Goal: Information Seeking & Learning: Learn about a topic

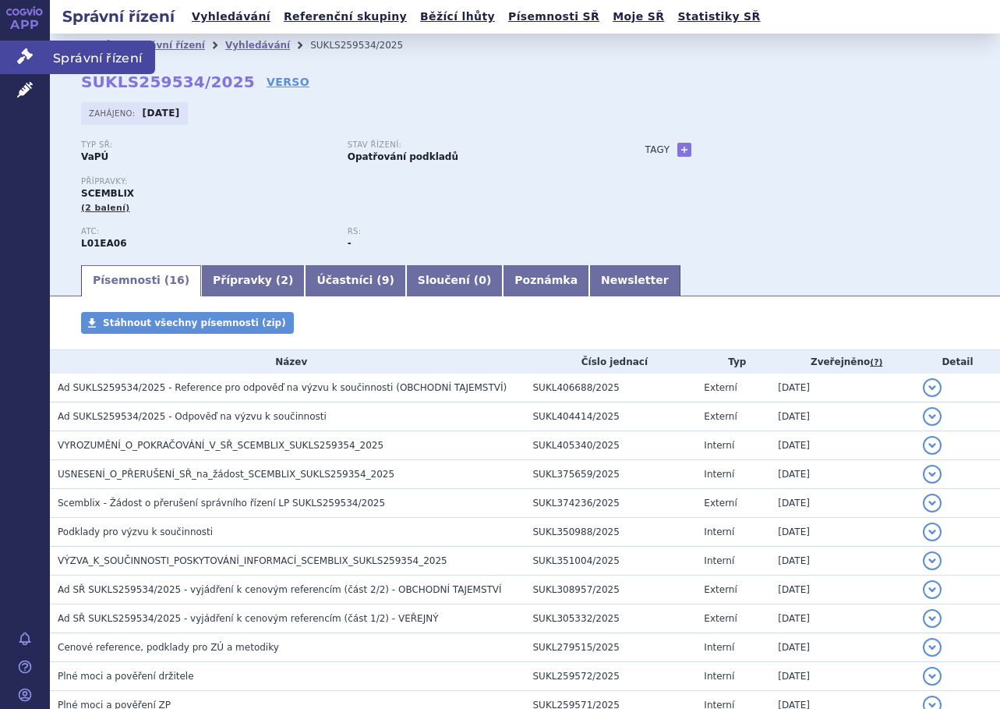
click at [31, 47] on link "Správní řízení" at bounding box center [25, 57] width 50 height 33
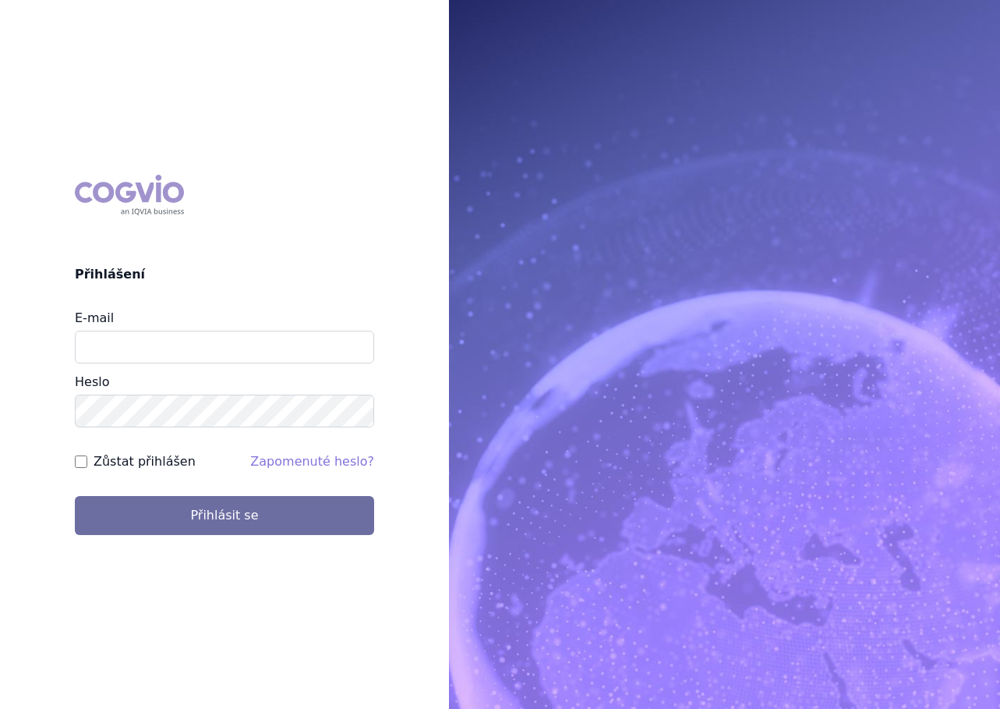
click at [214, 376] on div "Heslo" at bounding box center [224, 400] width 299 height 55
click at [198, 347] on input "E-mail" at bounding box center [224, 347] width 299 height 33
type input "barbora.decker@novartis.com"
click at [161, 474] on form "E-mail barbora.decker@novartis.com Heslo Zůstat přihlášen Zapomenuté heslo? Při…" at bounding box center [224, 422] width 299 height 226
click at [162, 468] on label "Zůstat přihlášen" at bounding box center [145, 461] width 102 height 19
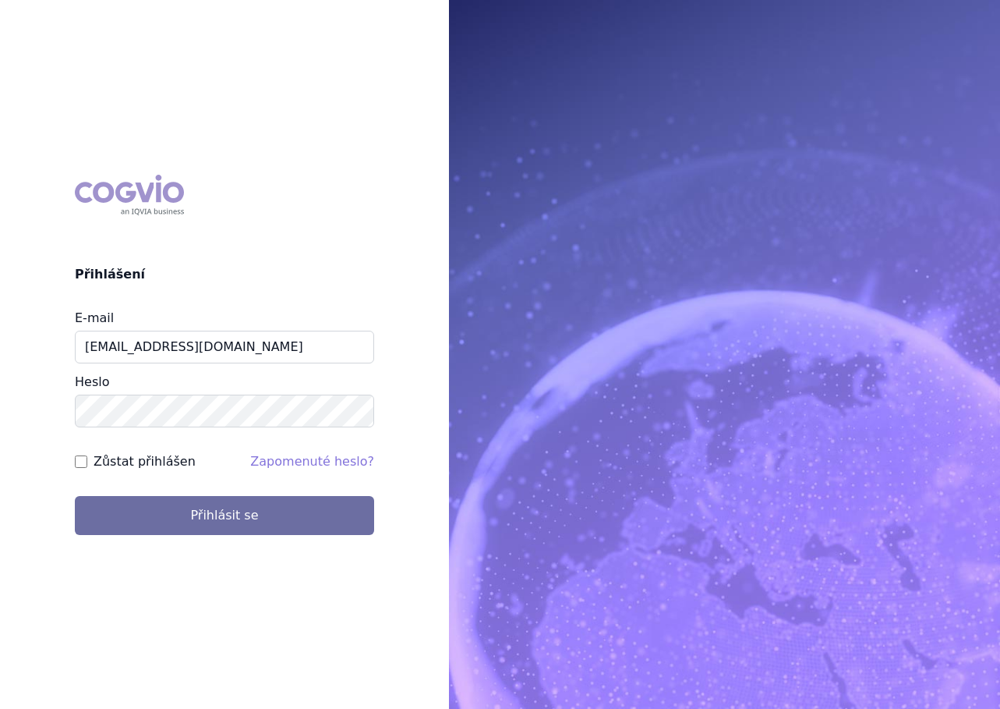
click at [87, 468] on input "Zůstat přihlášen" at bounding box center [81, 461] width 12 height 12
checkbox input "true"
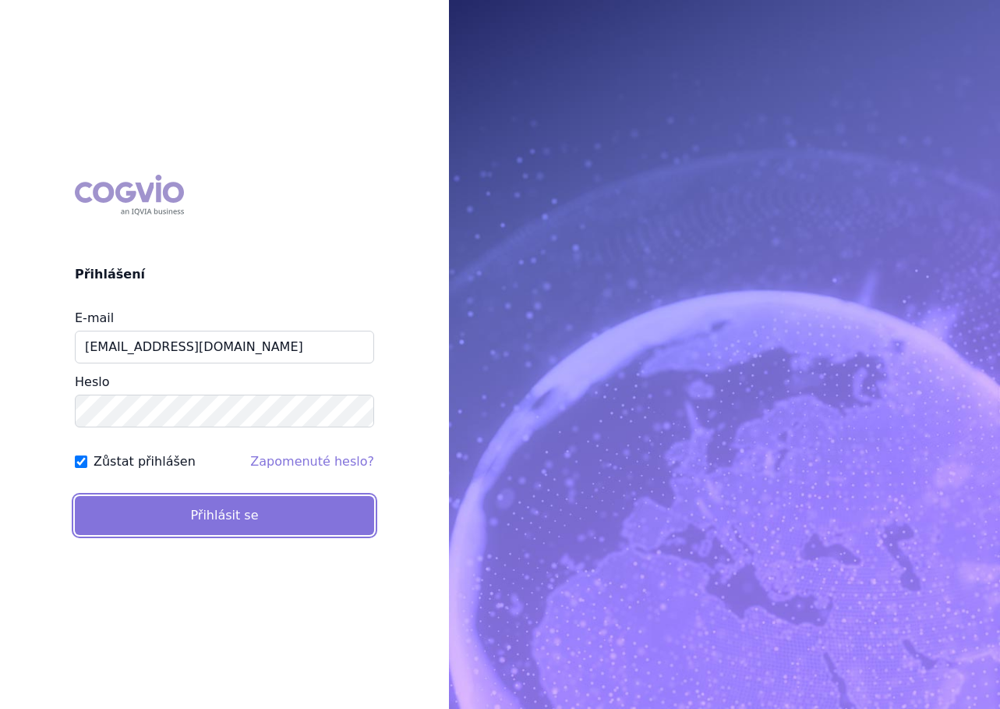
click at [156, 509] on button "Přihlásit se" at bounding box center [224, 515] width 299 height 39
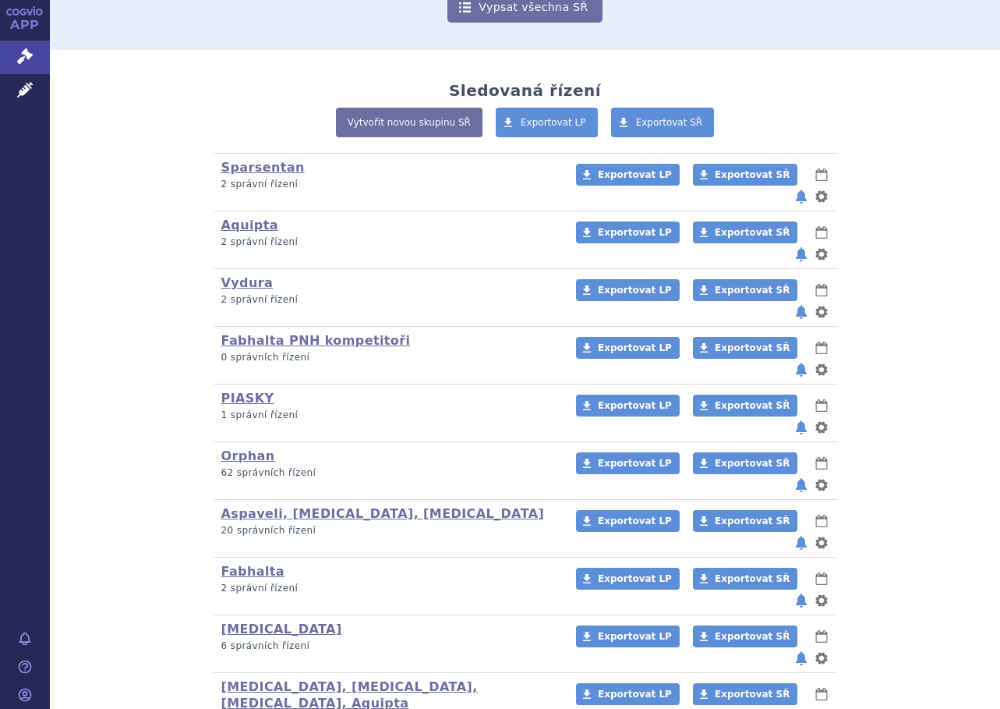
scroll to position [283, 0]
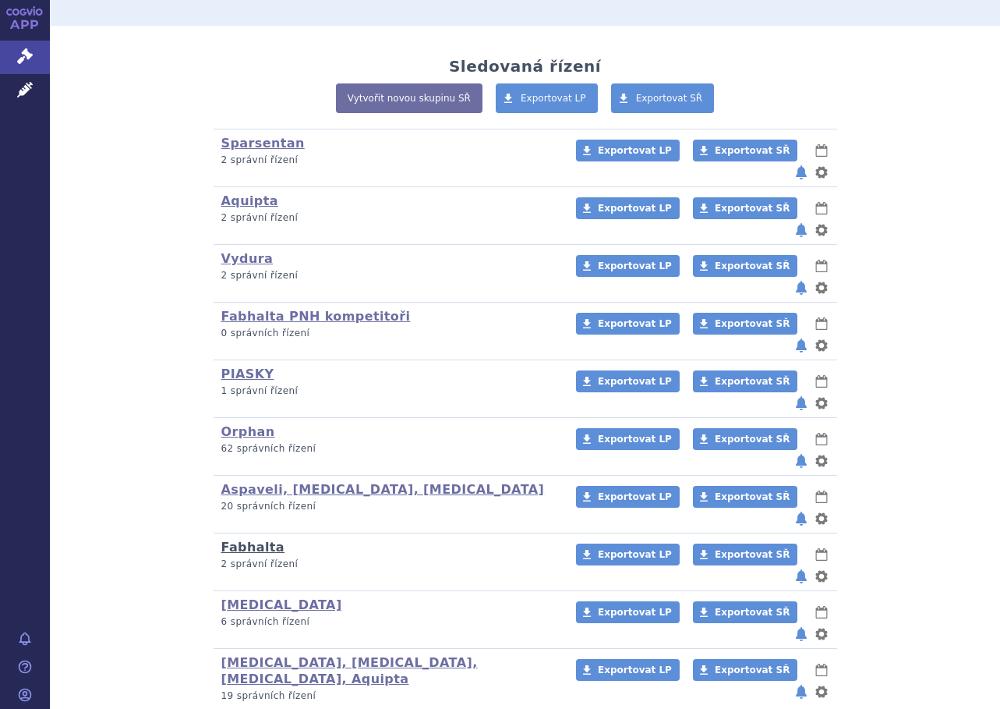
click at [256, 539] on link "Fabhalta" at bounding box center [253, 546] width 64 height 15
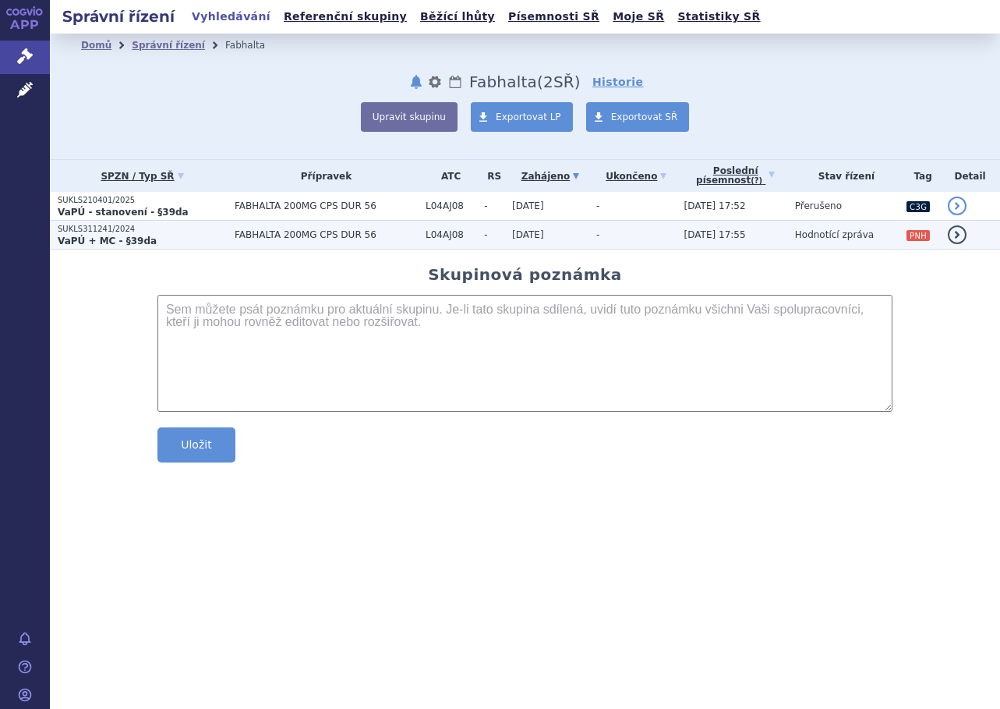
click at [684, 235] on span "09.10.2025 17:55" at bounding box center [715, 234] width 62 height 11
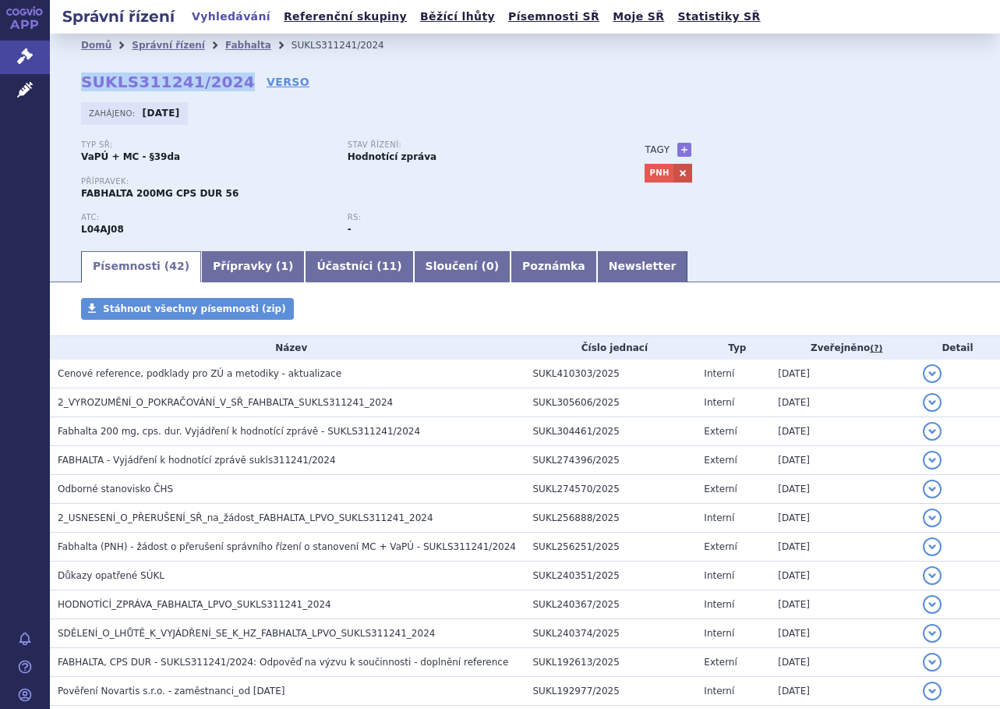
drag, startPoint x: 81, startPoint y: 80, endPoint x: 225, endPoint y: 80, distance: 144.2
click at [225, 80] on strong "SUKLS311241/2024" at bounding box center [168, 82] width 174 height 19
copy strong "SUKLS311241/2024"
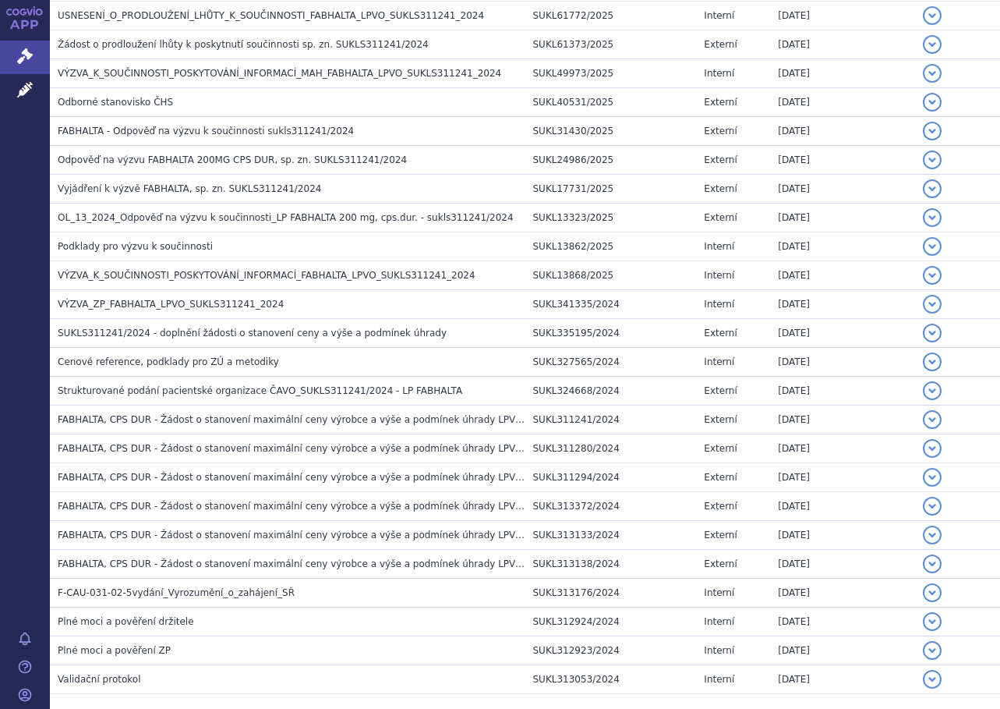
scroll to position [956, 0]
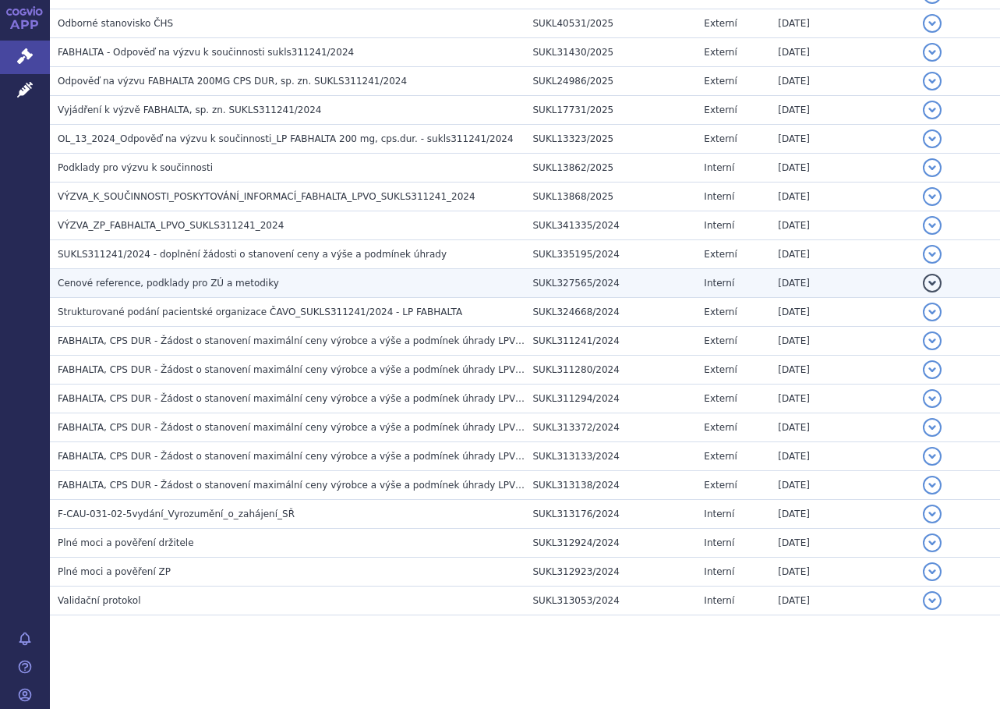
click at [203, 278] on span "Cenové reference, podklady pro ZÚ a metodiky" at bounding box center [168, 283] width 221 height 11
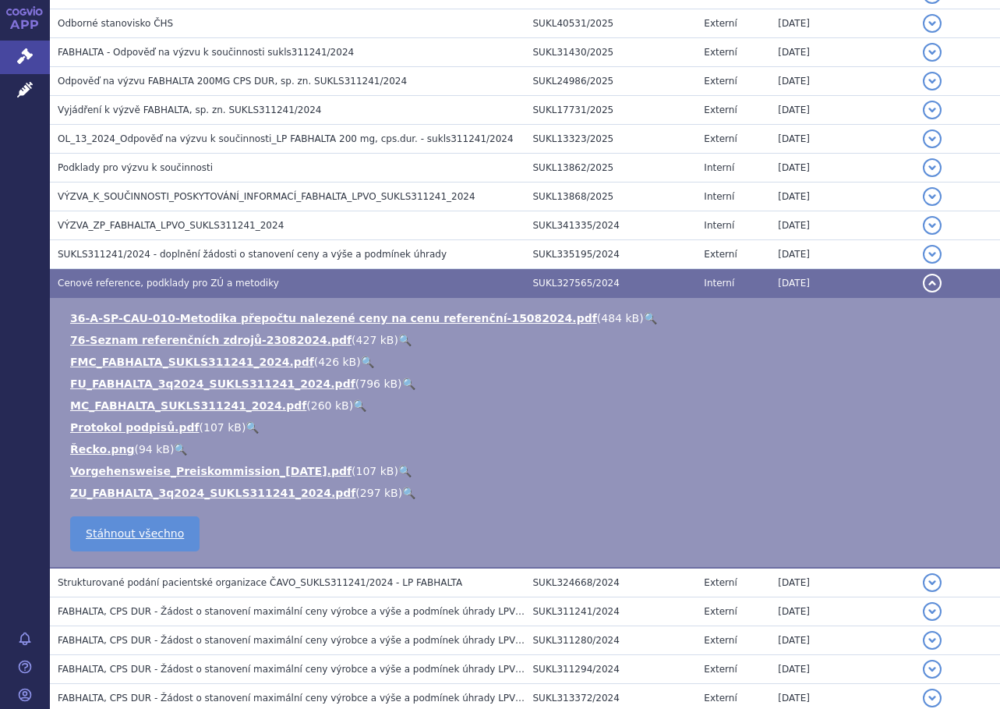
click at [361, 360] on link "🔍" at bounding box center [367, 361] width 13 height 12
click at [361, 362] on link "🔍" at bounding box center [367, 361] width 13 height 12
